Goal: Task Accomplishment & Management: Use online tool/utility

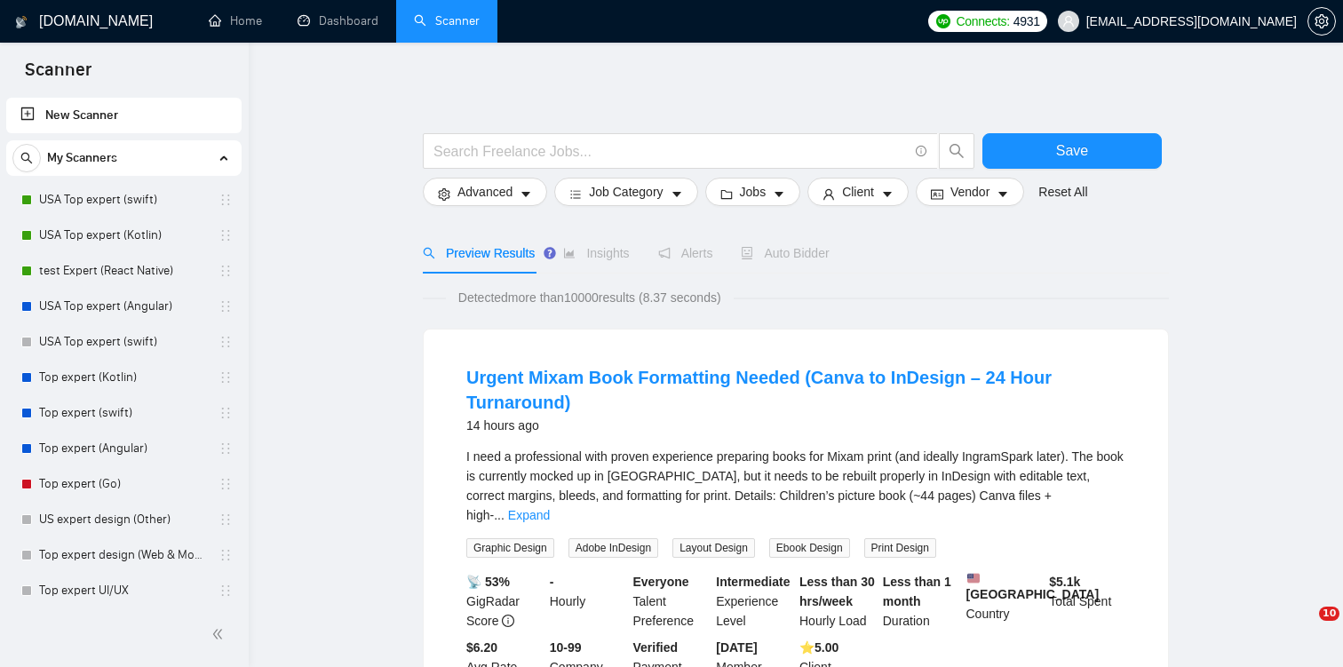
click at [480, 28] on link "Scanner" at bounding box center [447, 20] width 66 height 15
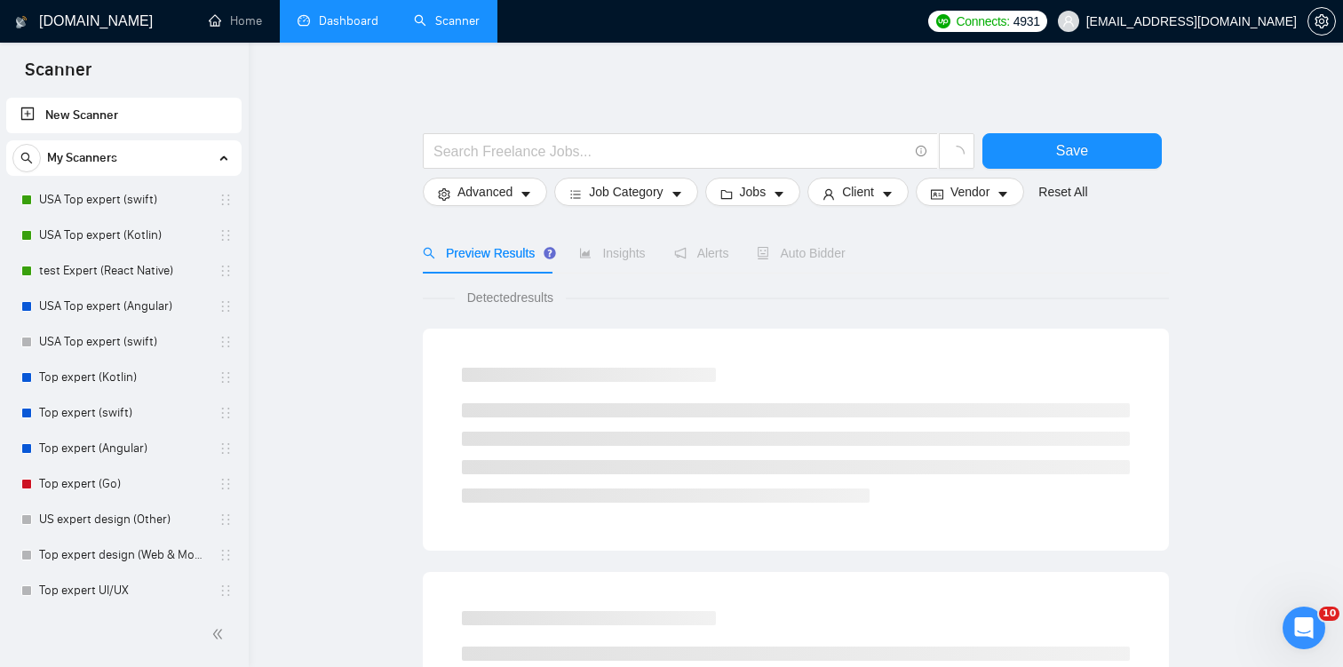
click at [345, 20] on link "Dashboard" at bounding box center [338, 20] width 81 height 15
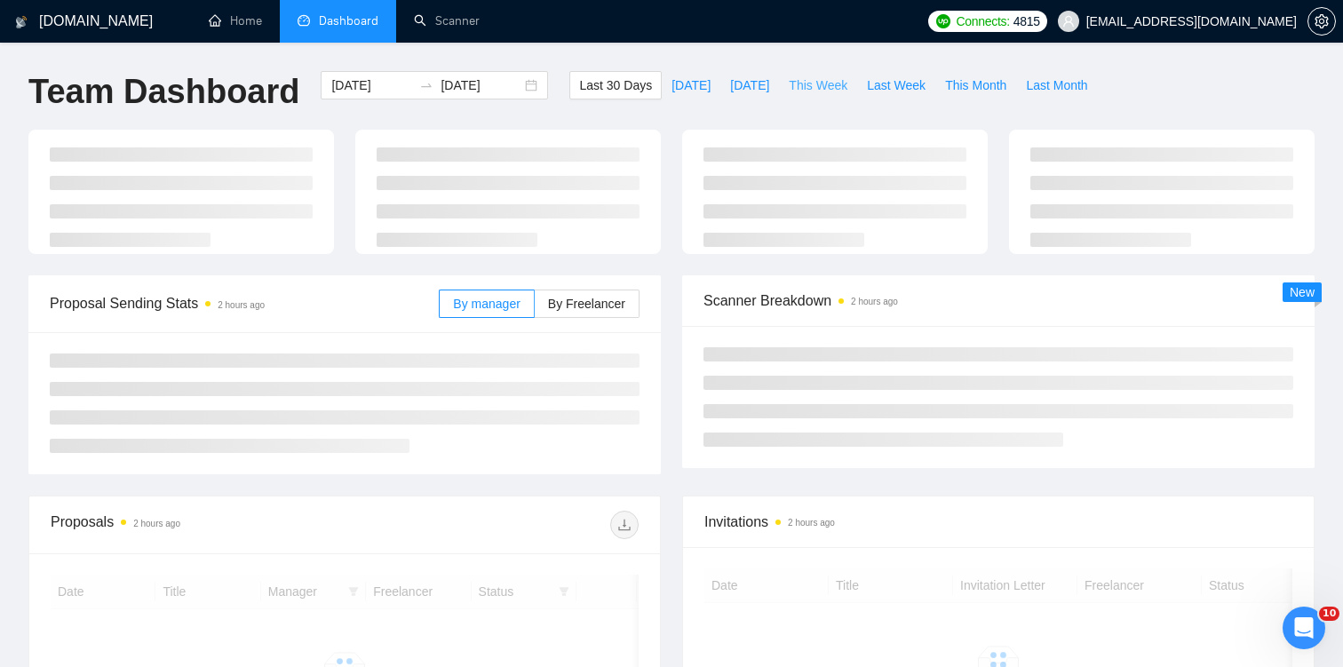
click at [839, 89] on span "This Week" at bounding box center [818, 86] width 59 height 20
type input "2025-09-08"
type input "2025-09-14"
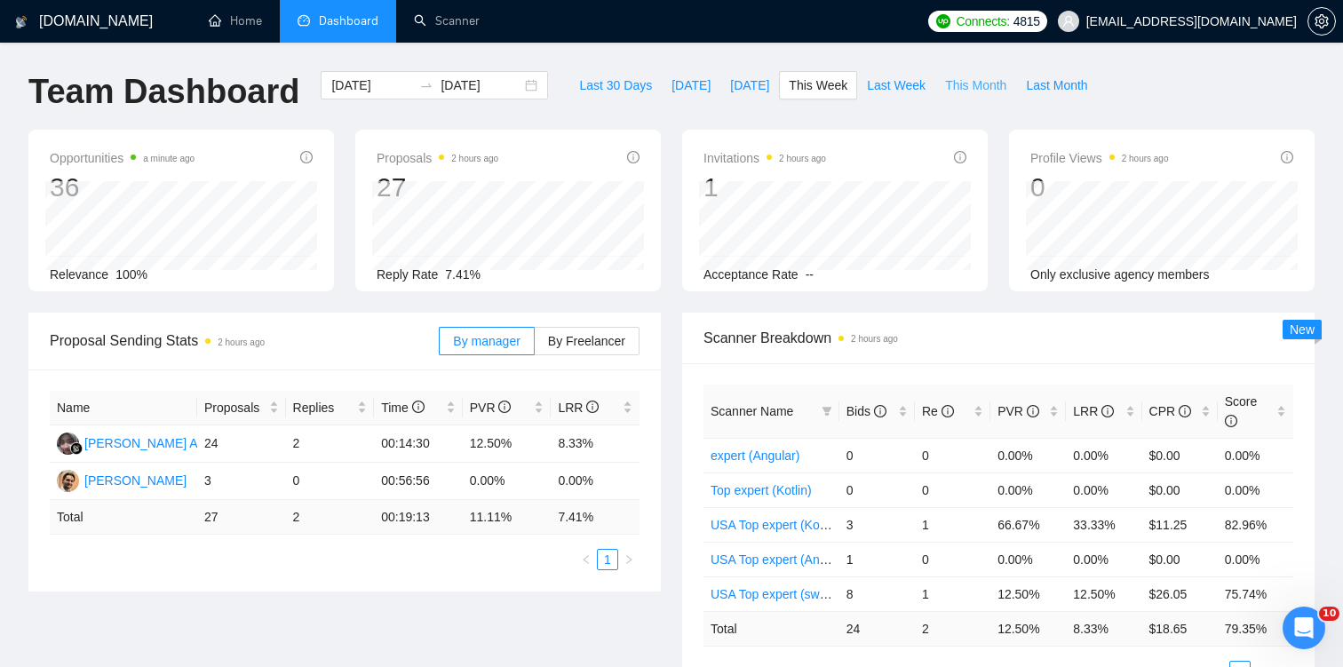
click at [963, 81] on span "This Month" at bounding box center [975, 86] width 61 height 20
type input "2025-09-01"
type input "2025-09-30"
click at [575, 337] on span "By Freelancer" at bounding box center [586, 341] width 77 height 14
click at [535, 346] on input "By Freelancer" at bounding box center [535, 346] width 0 height 0
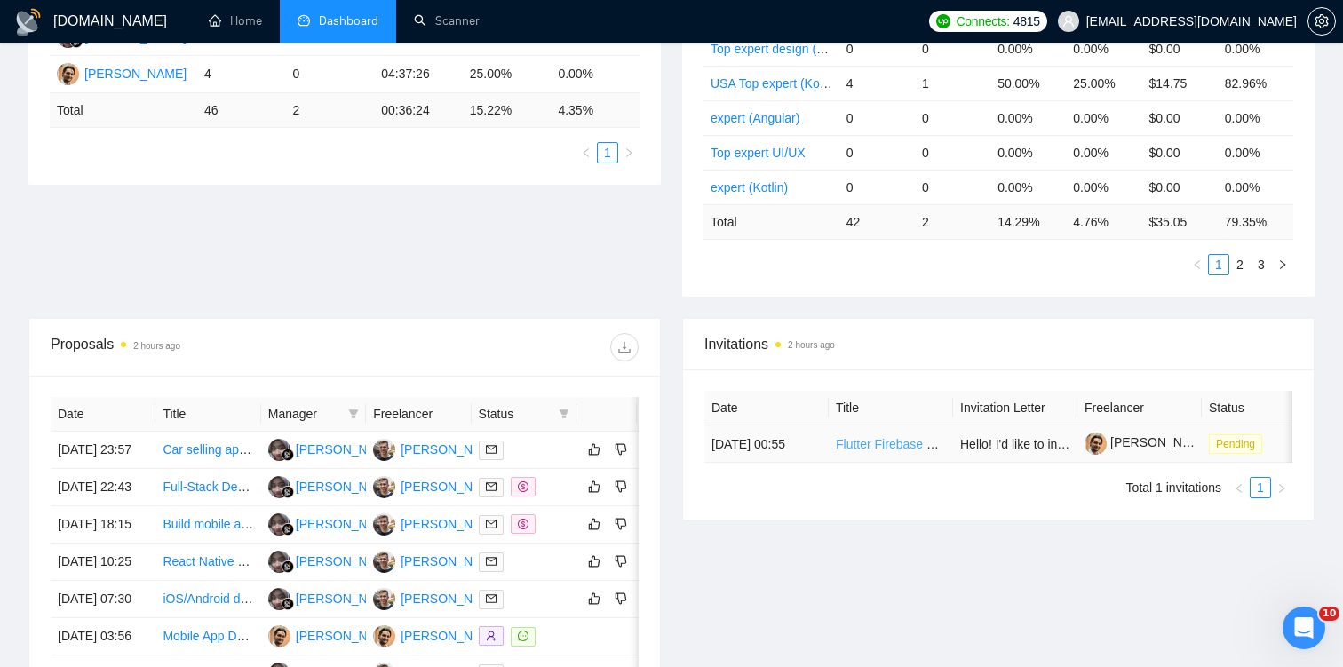
click at [857, 448] on link "Flutter Firebase NFC MVP Developer Needed" at bounding box center [962, 444] width 253 height 14
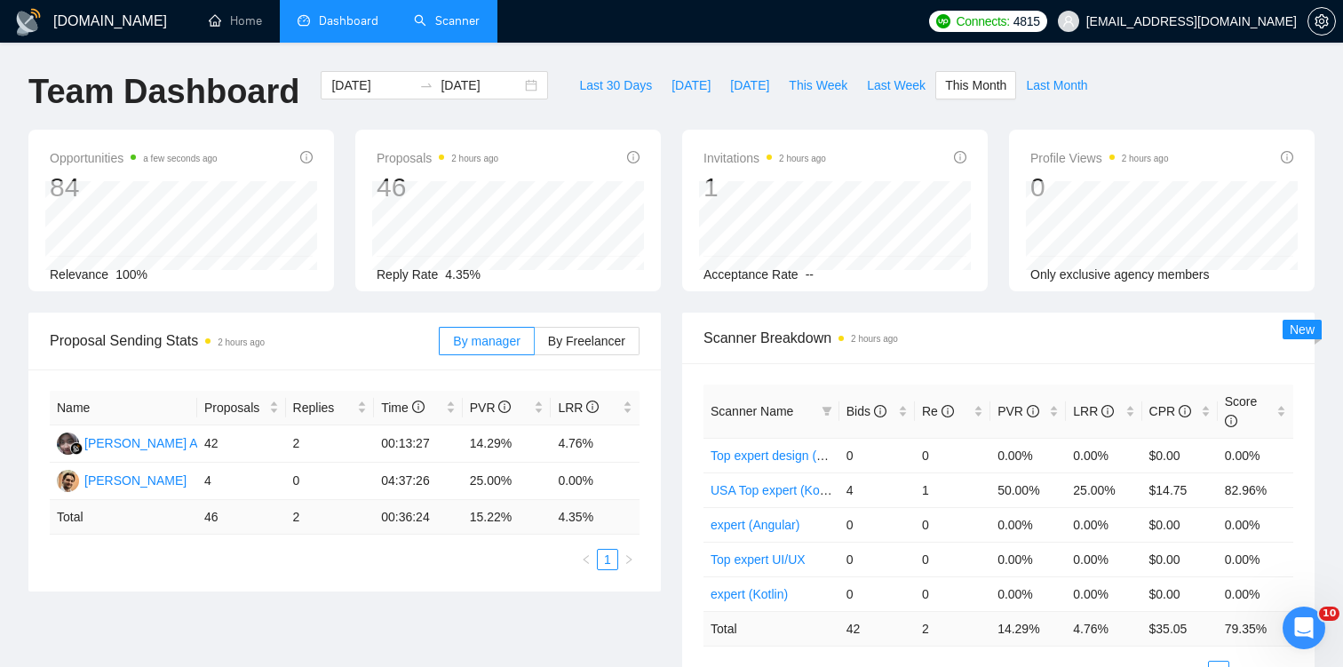
click at [436, 25] on link "Scanner" at bounding box center [447, 20] width 66 height 15
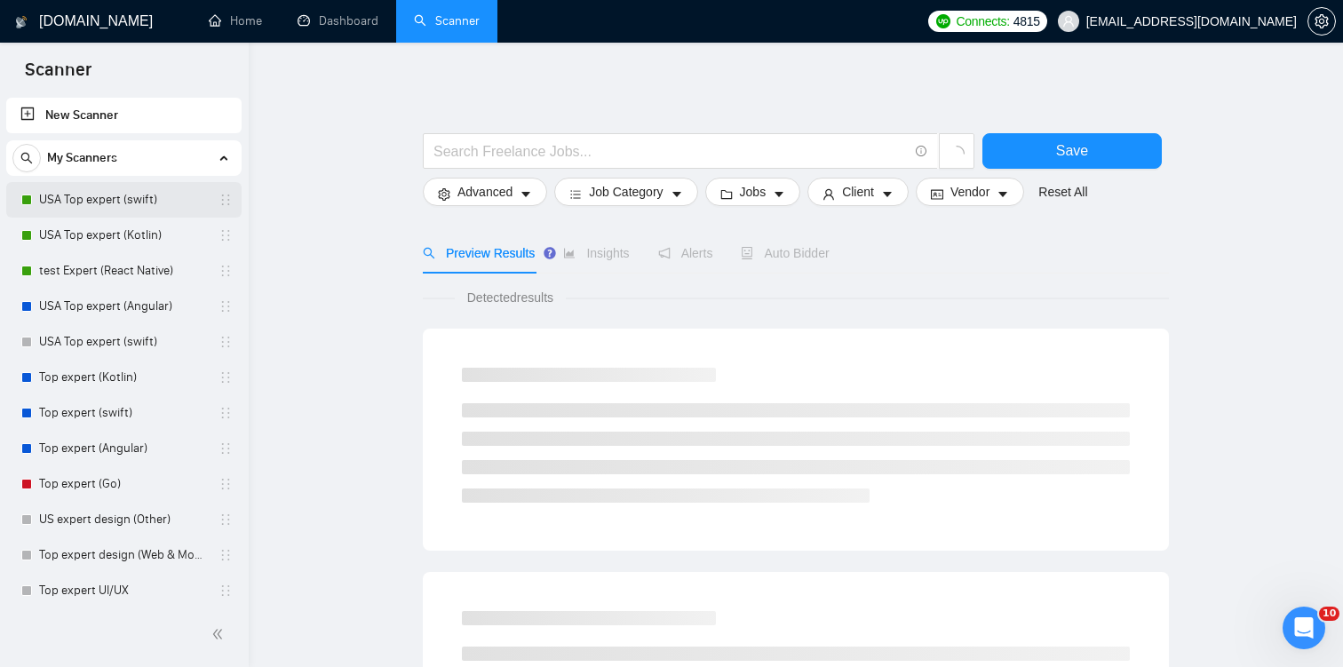
click at [144, 203] on link "USA Top expert (swift)" at bounding box center [123, 200] width 169 height 36
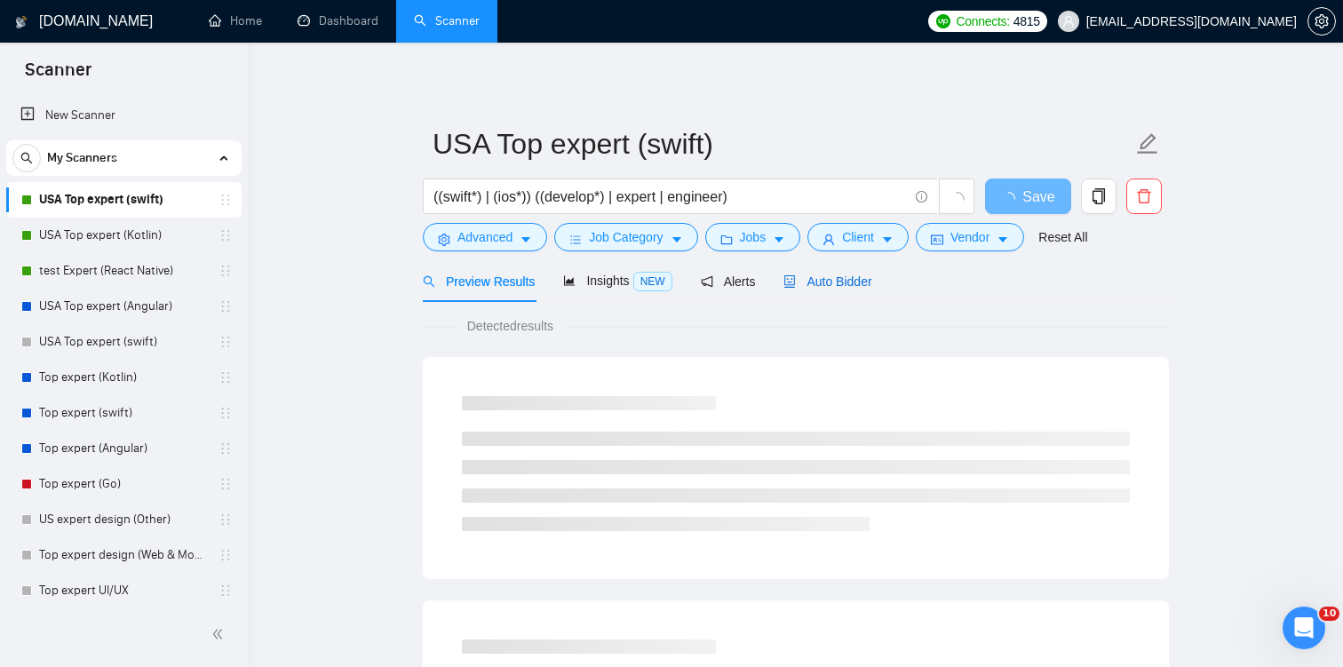
click at [822, 281] on span "Auto Bidder" at bounding box center [828, 282] width 88 height 14
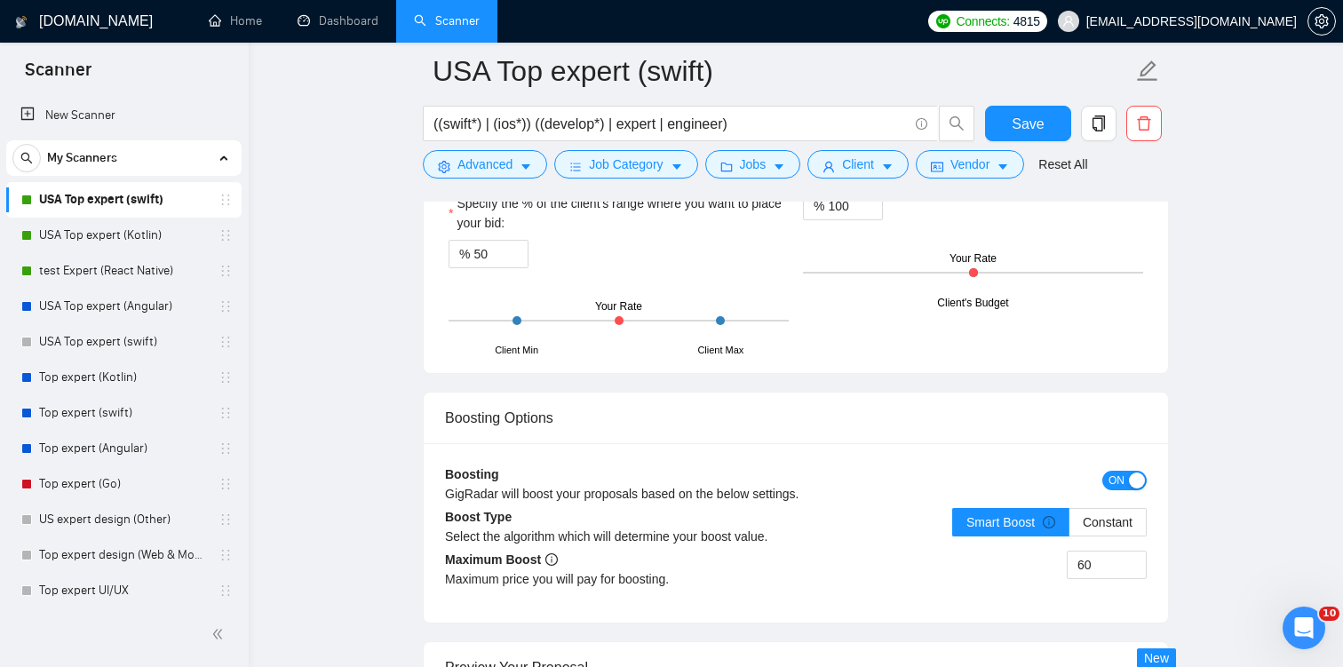
scroll to position [2552, 0]
